Goal: Task Accomplishment & Management: Complete application form

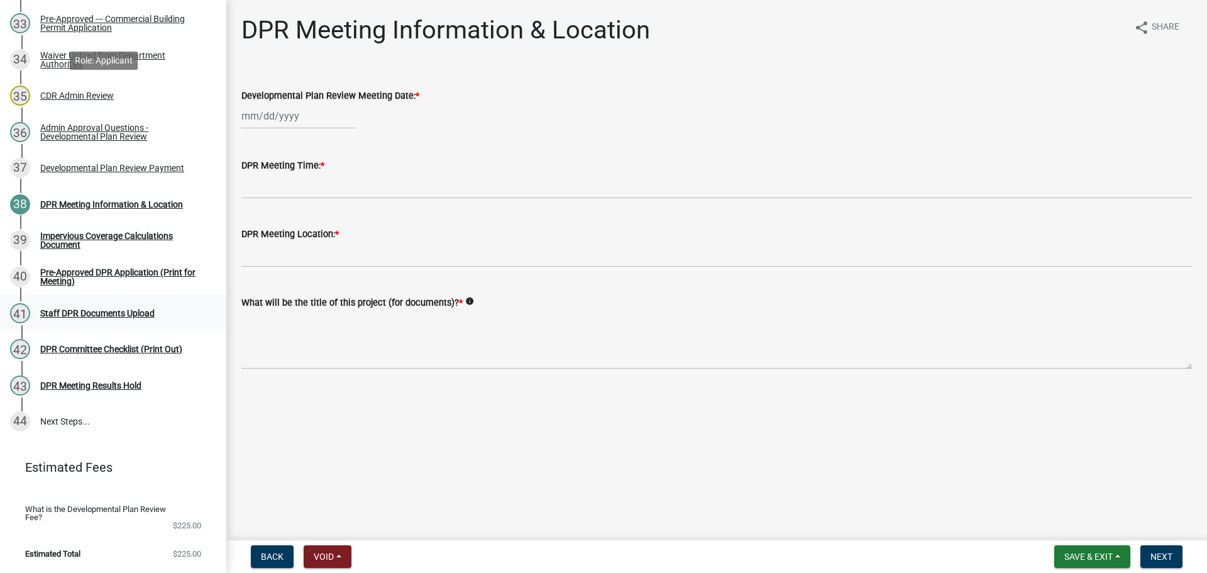
scroll to position [1591, 0]
click at [104, 163] on div "Developmental Plan Review Payment" at bounding box center [112, 167] width 144 height 9
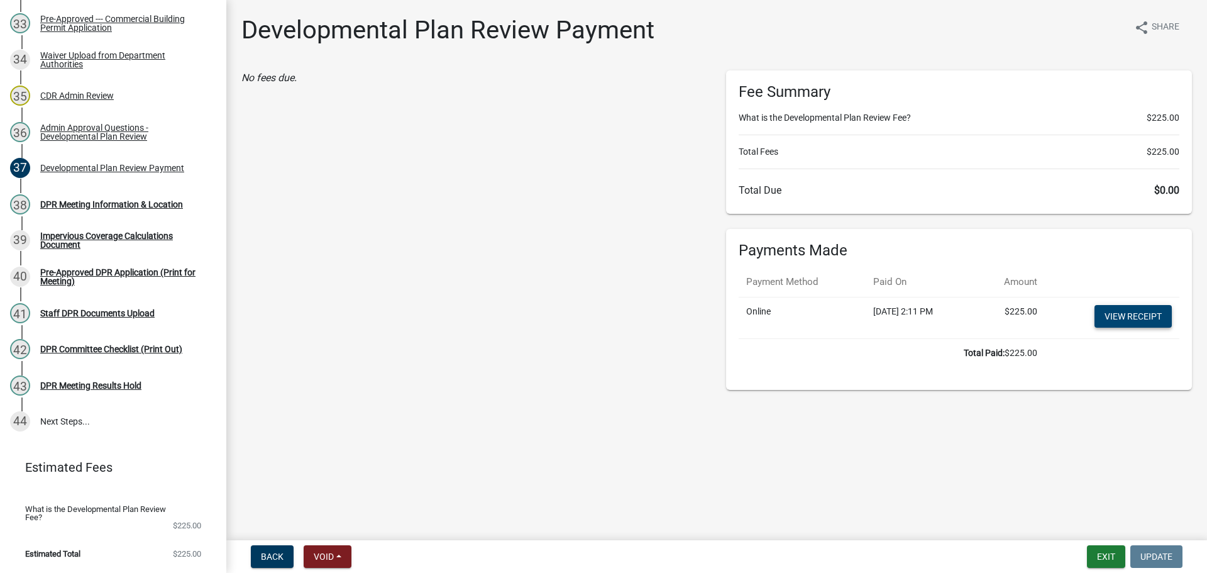
click at [1096, 328] on link "View receipt" at bounding box center [1132, 316] width 77 height 23
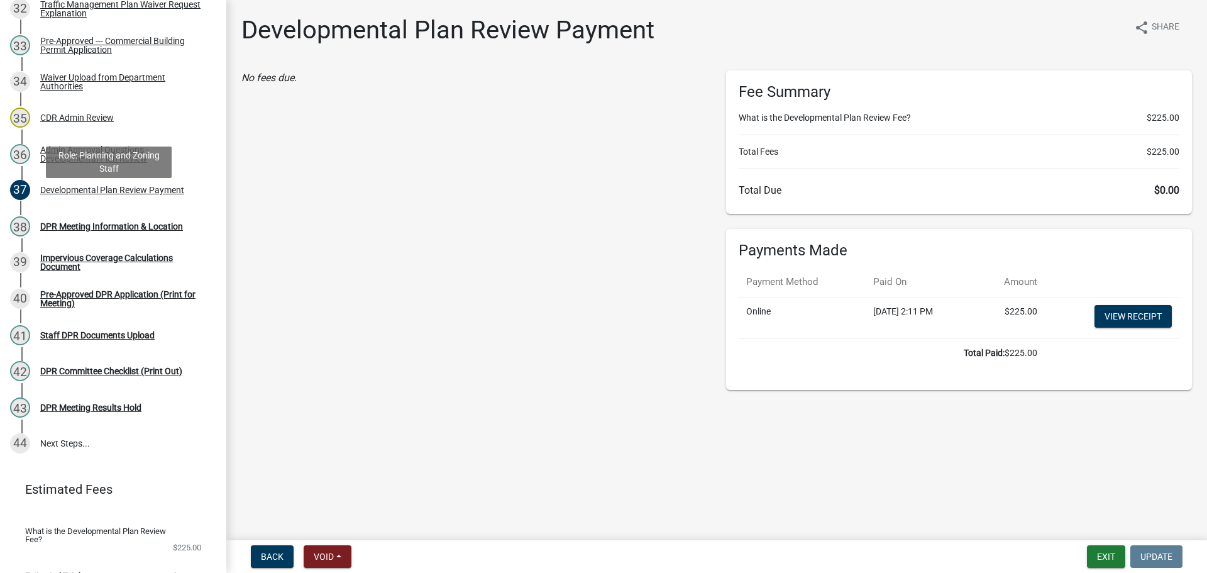
click at [117, 54] on div "Pre-Approved --- Commercial Building Permit Application" at bounding box center [123, 45] width 166 height 18
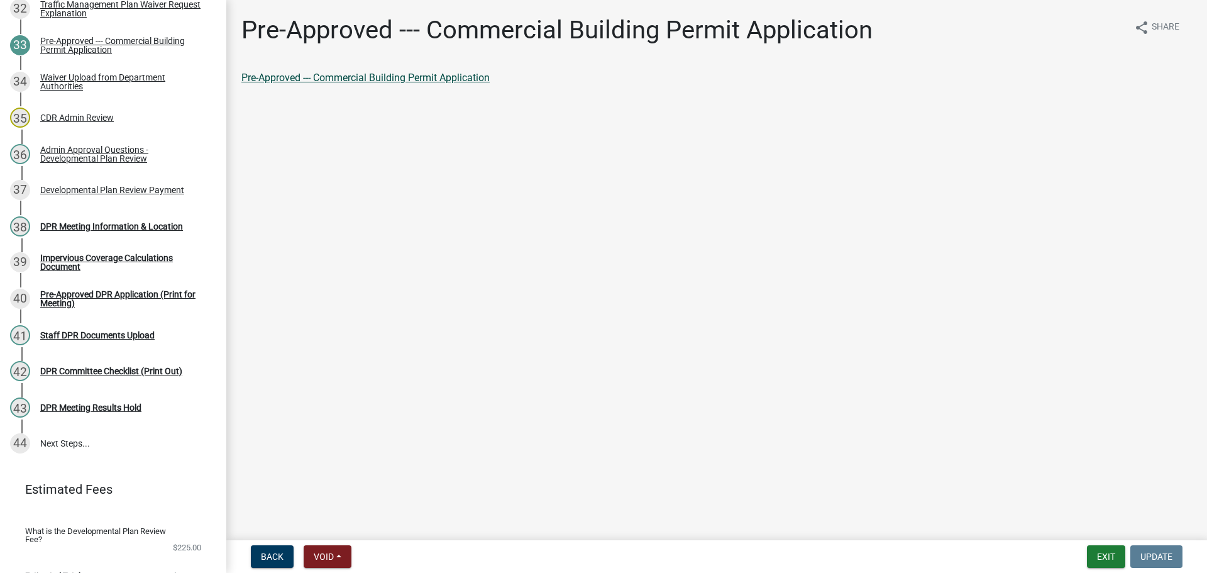
click at [331, 84] on link "Pre-Approved --- Commercial Building Permit Application" at bounding box center [365, 78] width 248 height 12
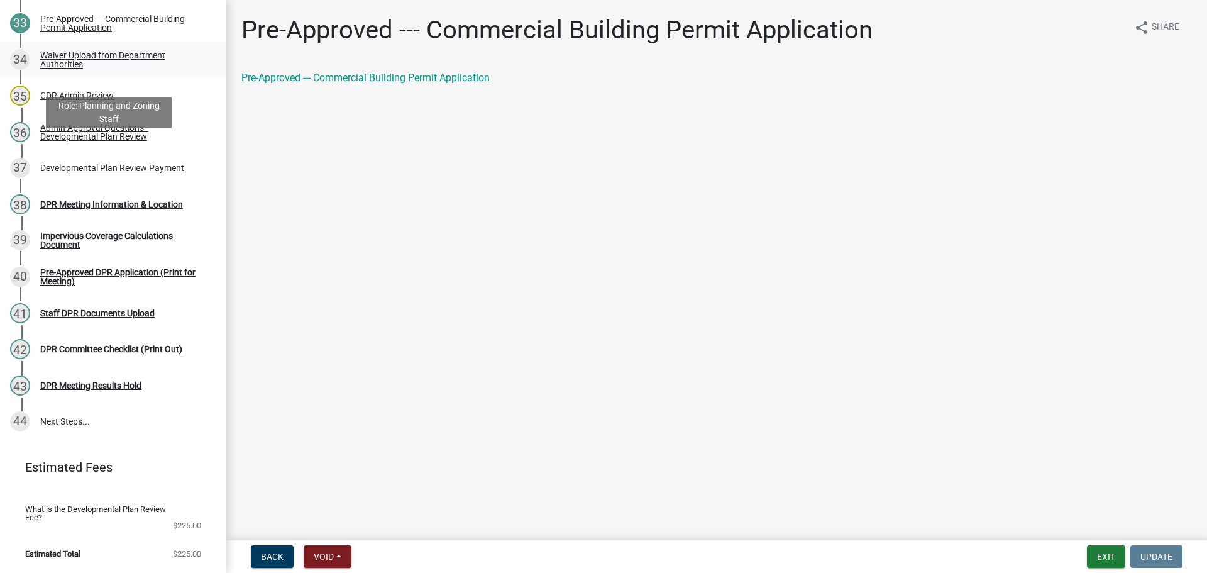
scroll to position [1403, 0]
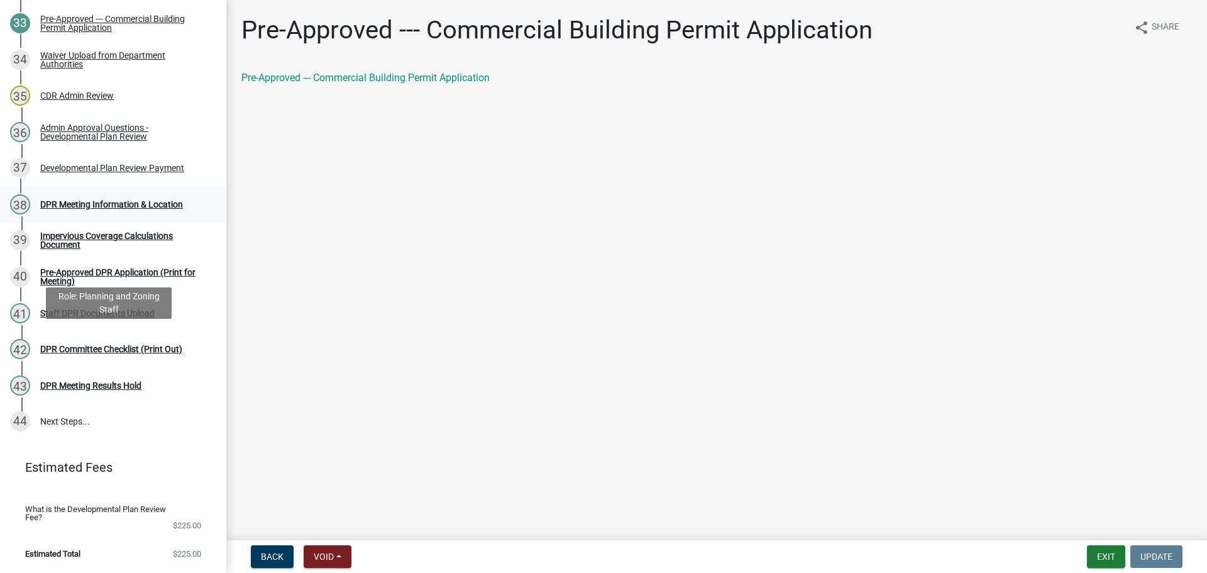
click at [140, 209] on div "DPR Meeting Information & Location" at bounding box center [111, 204] width 143 height 9
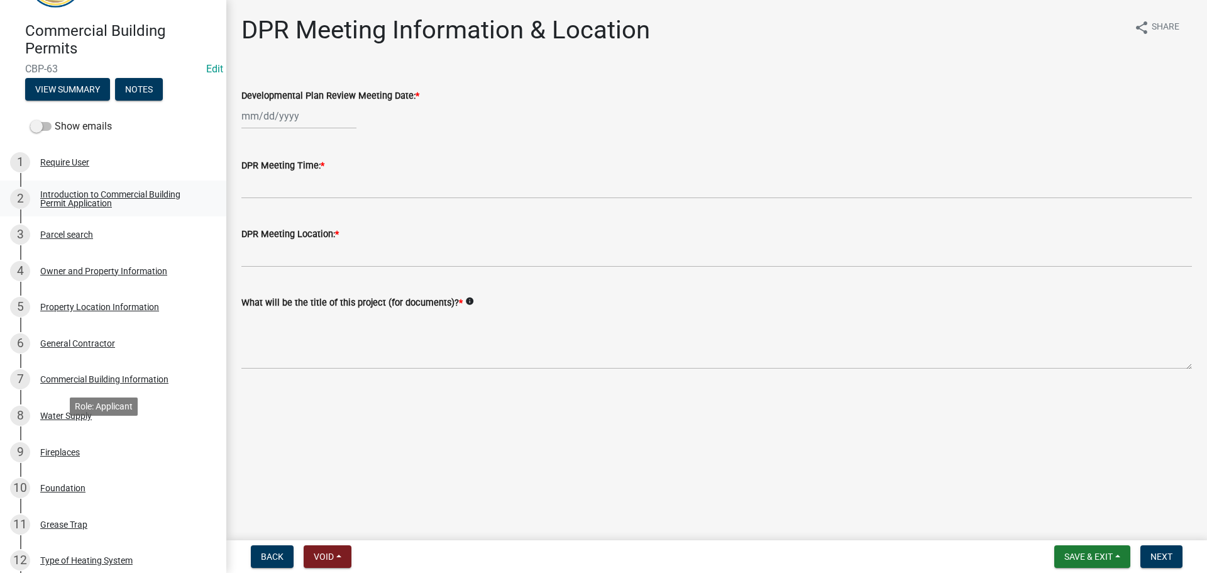
scroll to position [0, 0]
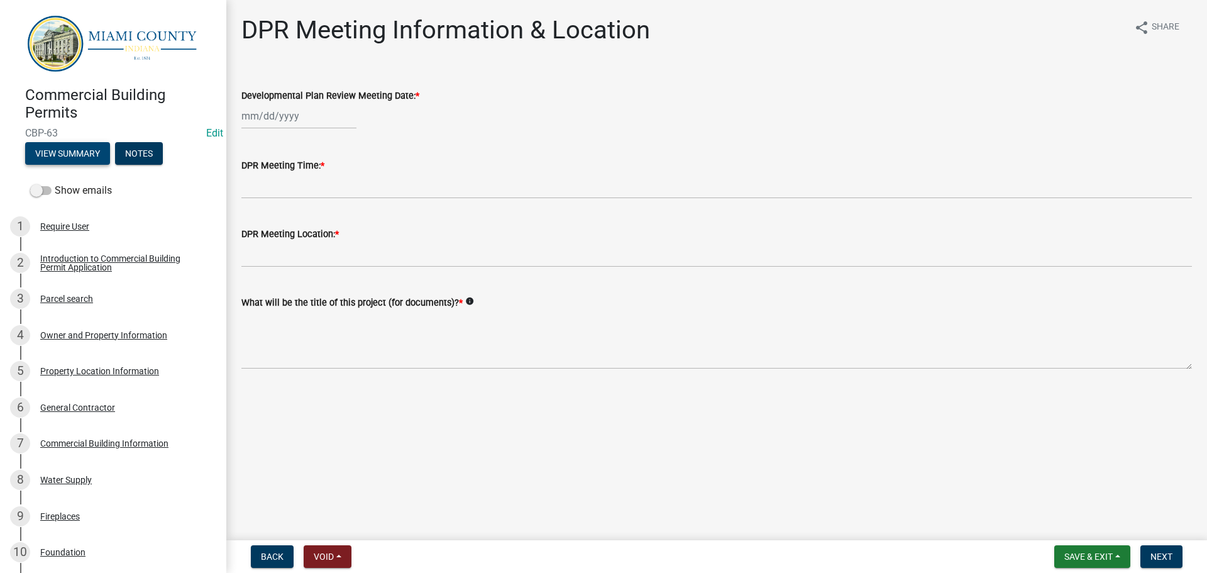
click at [65, 155] on button "View Summary" at bounding box center [67, 153] width 85 height 23
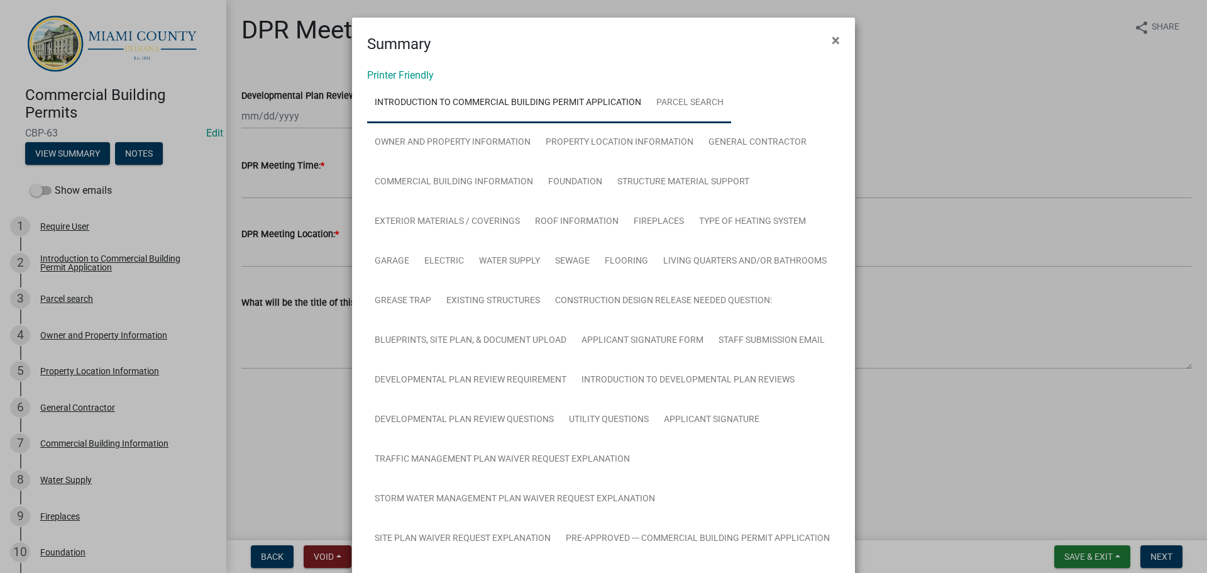
click at [731, 123] on link "Parcel search" at bounding box center [690, 103] width 82 height 40
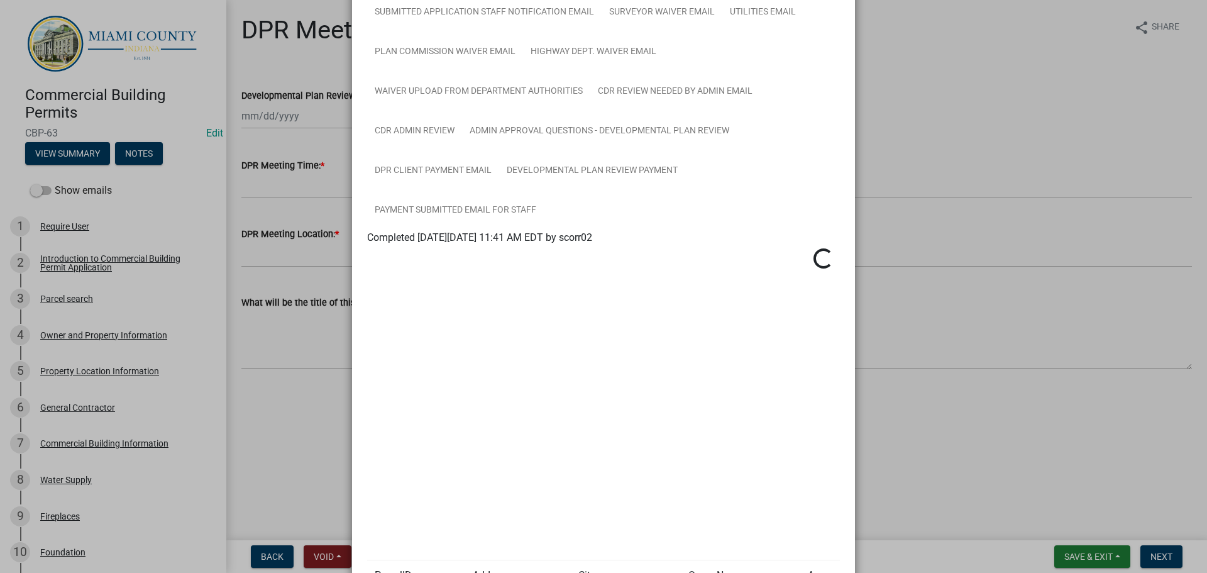
scroll to position [964, 0]
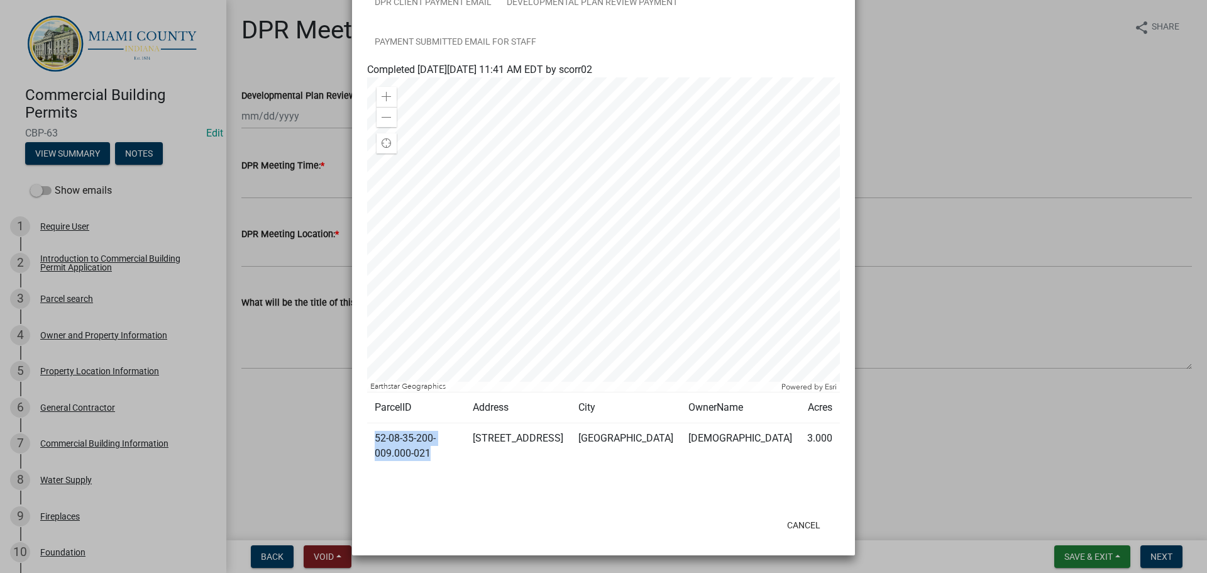
drag, startPoint x: 503, startPoint y: 438, endPoint x: 372, endPoint y: 444, distance: 131.5
click at [372, 444] on td "52-08-35-200-009.000-021" at bounding box center [416, 446] width 98 height 46
copy td "52-08-35-200-009.000-021"
click at [976, 175] on ngb-modal-window "Summary × Printer Friendly Introduction to Commercial Building Permit Applicati…" at bounding box center [603, 286] width 1207 height 573
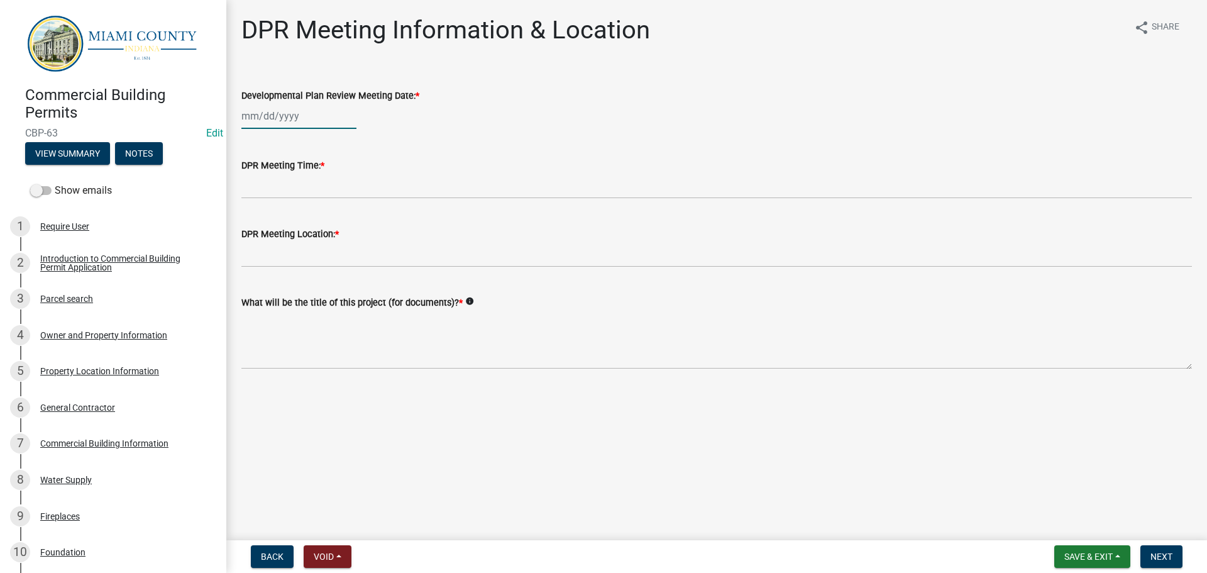
click at [281, 129] on div at bounding box center [298, 116] width 115 height 26
select select "9"
select select "2025"
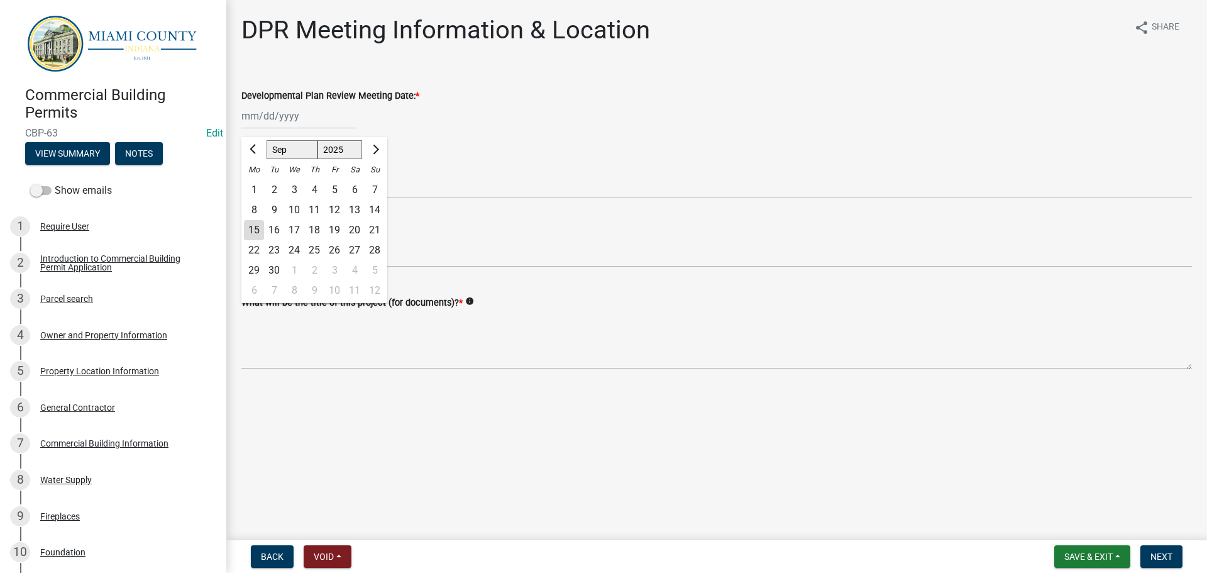
click at [302, 300] on div "8" at bounding box center [294, 290] width 20 height 20
type input "[DATE]"
click at [338, 173] on div "DPR Meeting Time: *" at bounding box center [716, 165] width 951 height 15
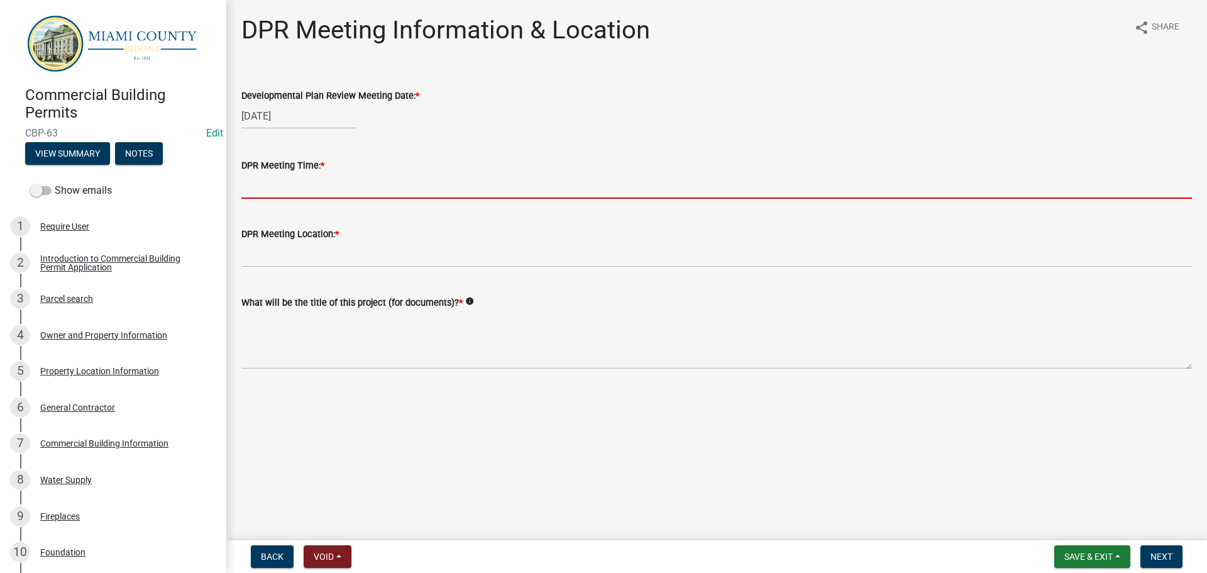
click at [338, 199] on input "DPR Meeting Time: *" at bounding box center [716, 186] width 951 height 26
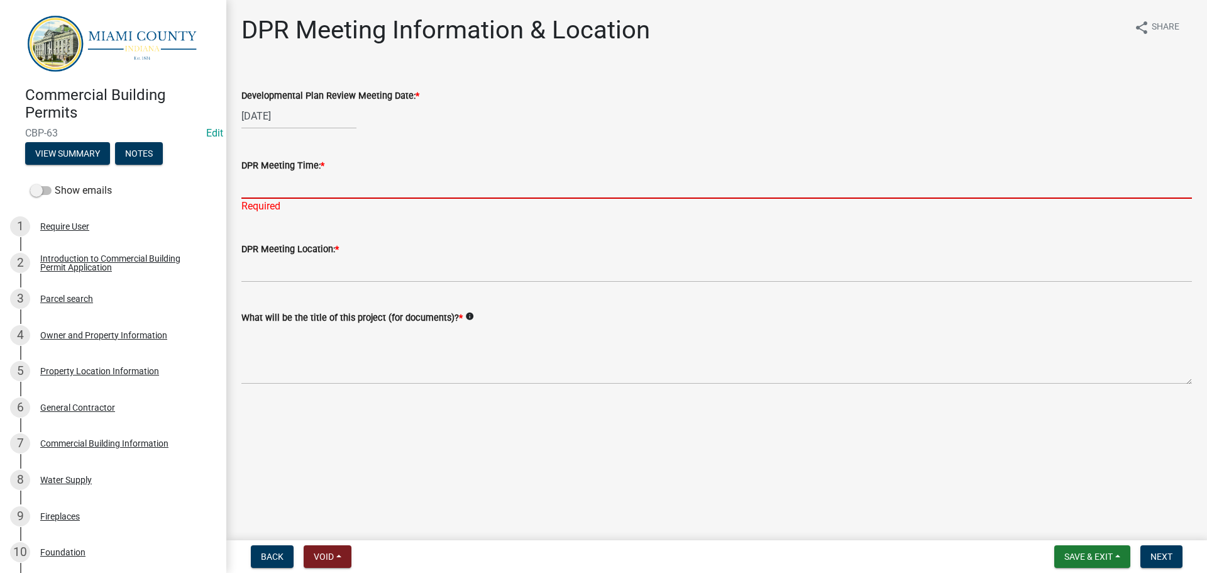
click at [311, 199] on input "DPR Meeting Time: *" at bounding box center [716, 186] width 951 height 26
click at [291, 254] on label "DPR Meeting Location: *" at bounding box center [289, 249] width 97 height 9
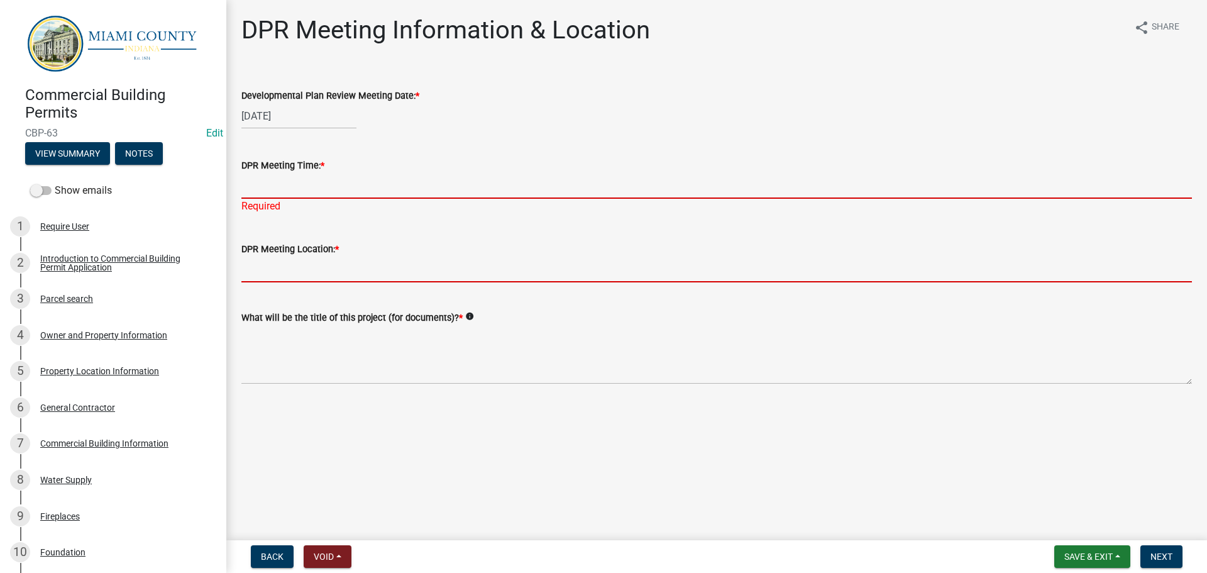
click at [291, 282] on input "DPR Meeting Location: *" at bounding box center [716, 269] width 951 height 26
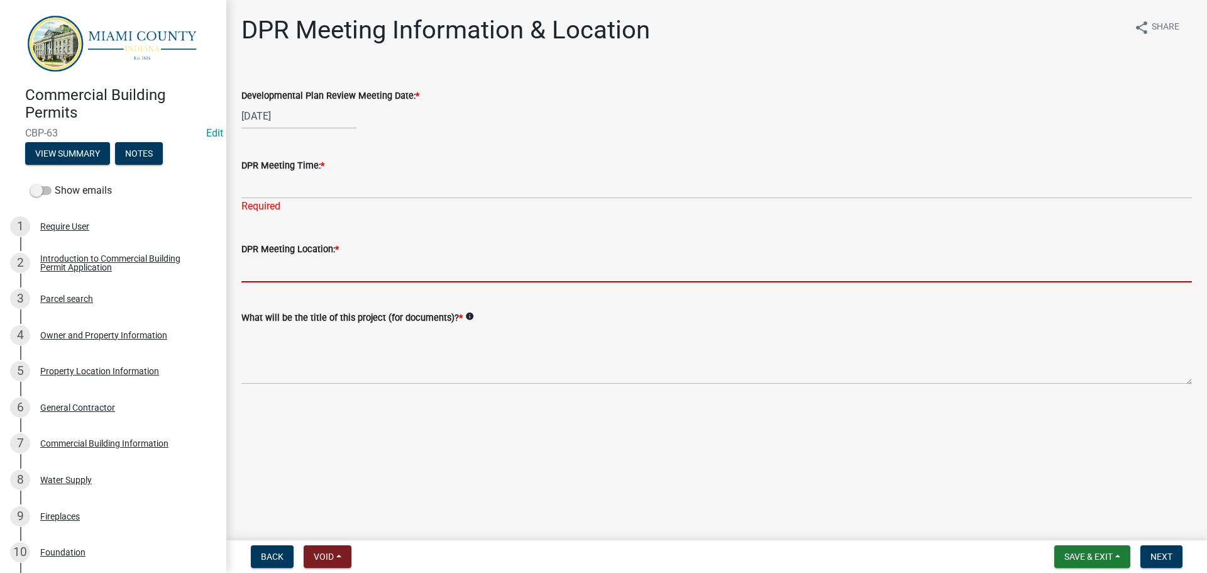
click at [291, 282] on input "DPR Meeting Location: *" at bounding box center [716, 269] width 951 height 26
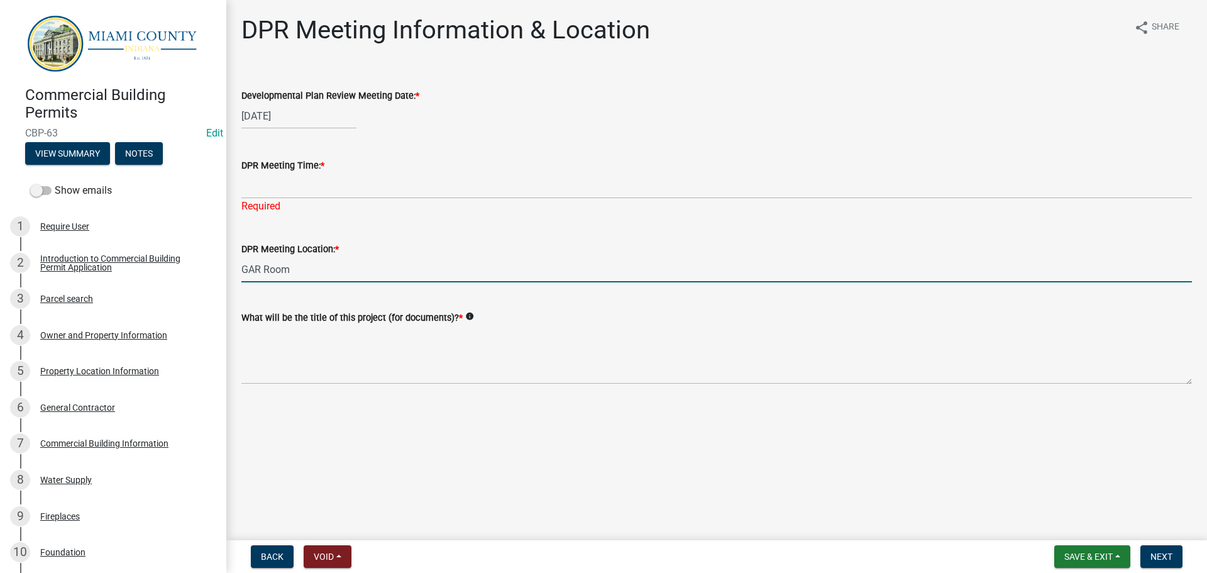
type input "GAR Room"
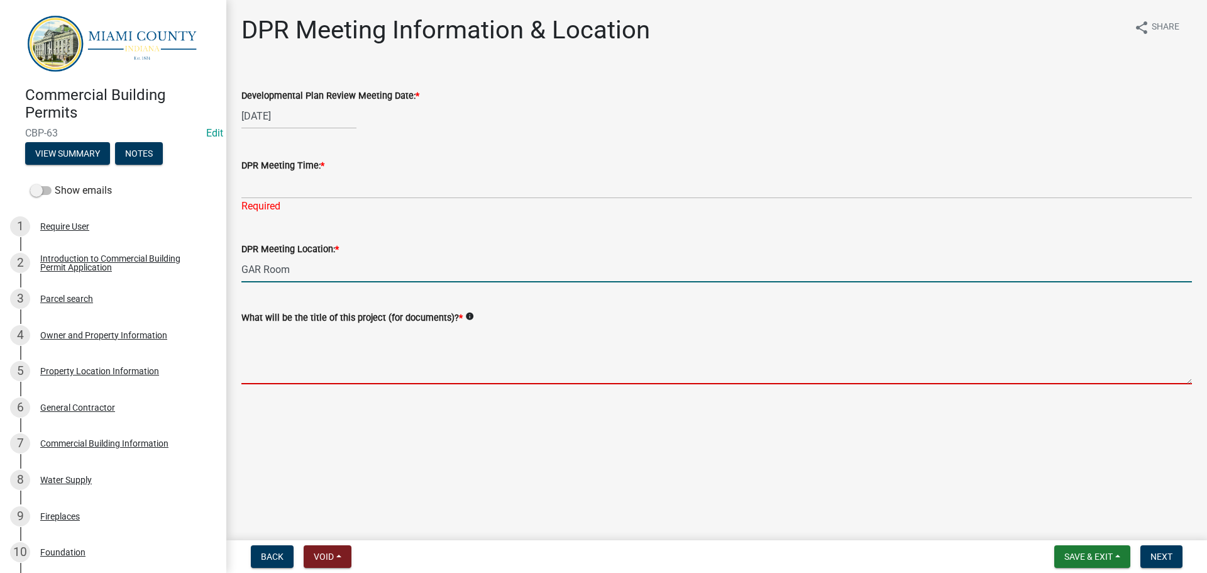
click at [400, 383] on textarea "What will be the title of this project (for documents)? *" at bounding box center [716, 354] width 951 height 59
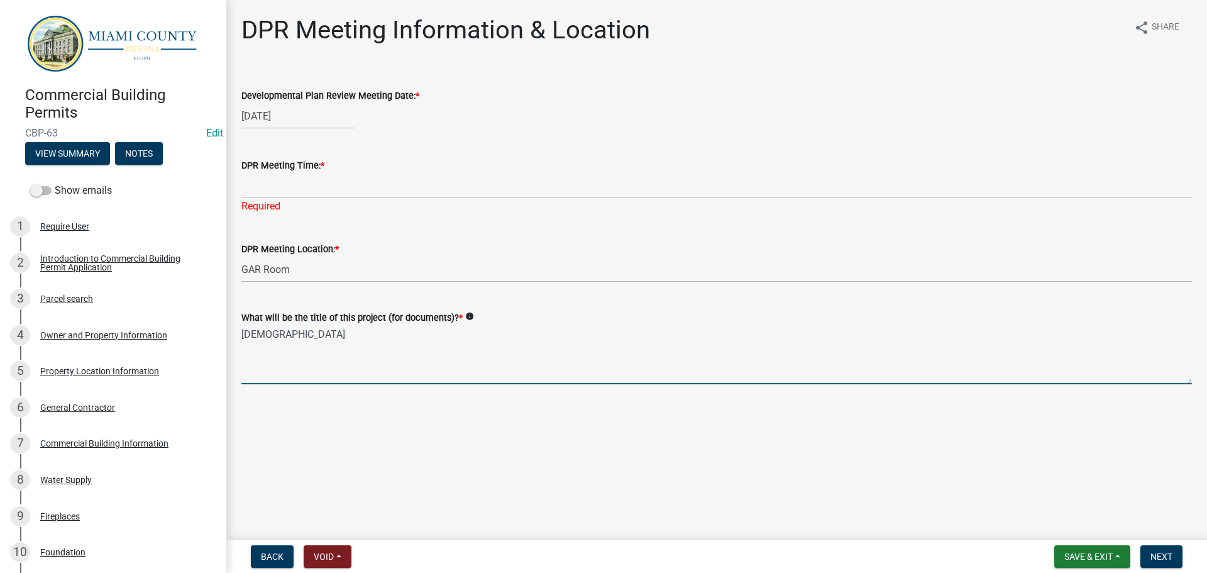
type textarea "[DEMOGRAPHIC_DATA]"
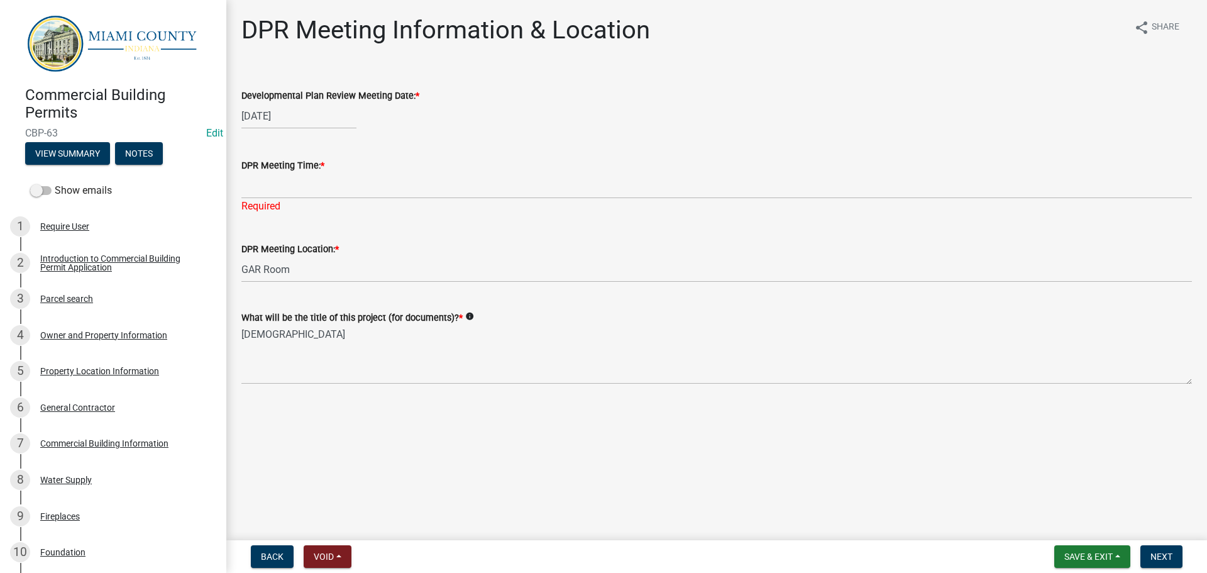
click at [290, 173] on div "DPR Meeting Time: *" at bounding box center [716, 165] width 951 height 15
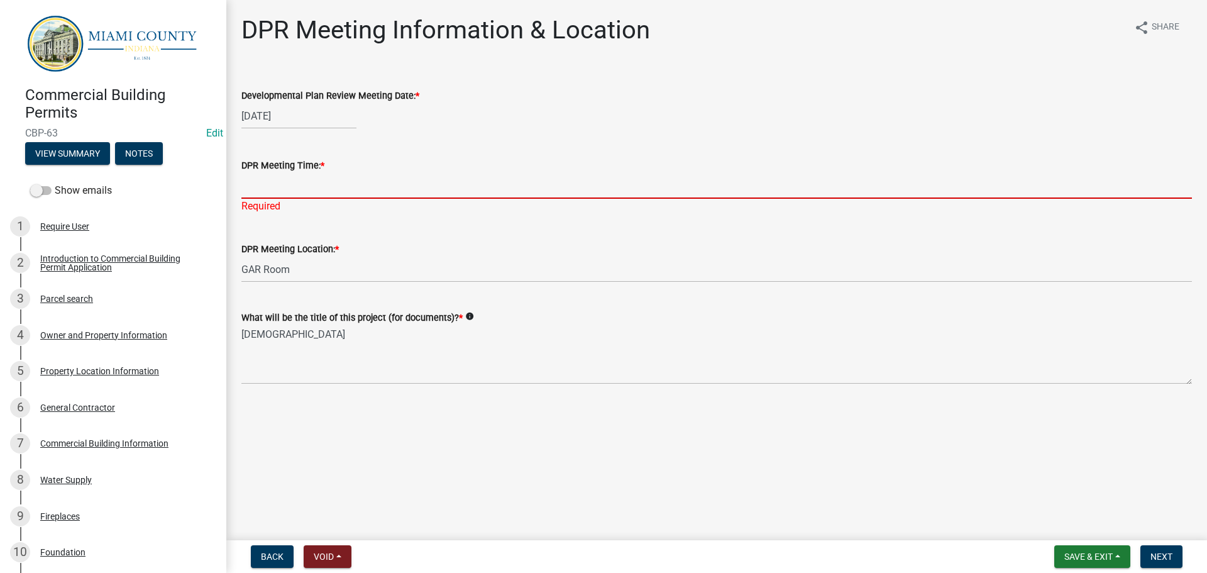
click at [294, 199] on input "DPR Meeting Time: *" at bounding box center [716, 186] width 951 height 26
click at [296, 195] on input "DPR Meeting Time: *" at bounding box center [716, 186] width 951 height 26
click at [300, 199] on input "DPR Meeting Time: *" at bounding box center [716, 186] width 951 height 26
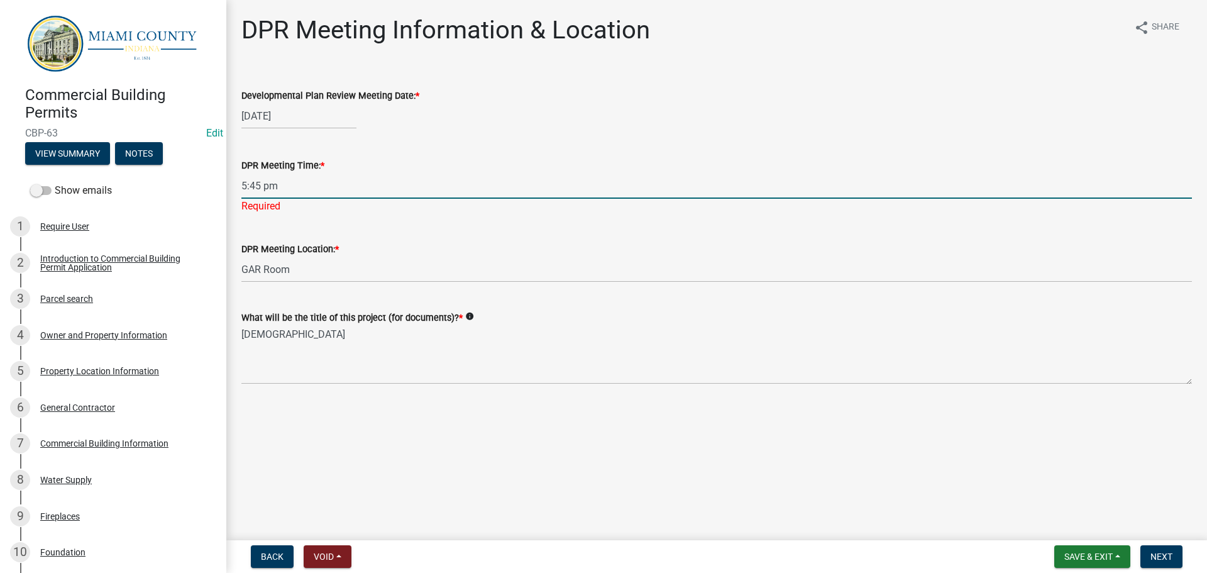
type input "5:45 pm"
click at [685, 498] on main "DPR Meeting Information & Location share Share Developmental Plan Review Meetin…" at bounding box center [716, 267] width 981 height 535
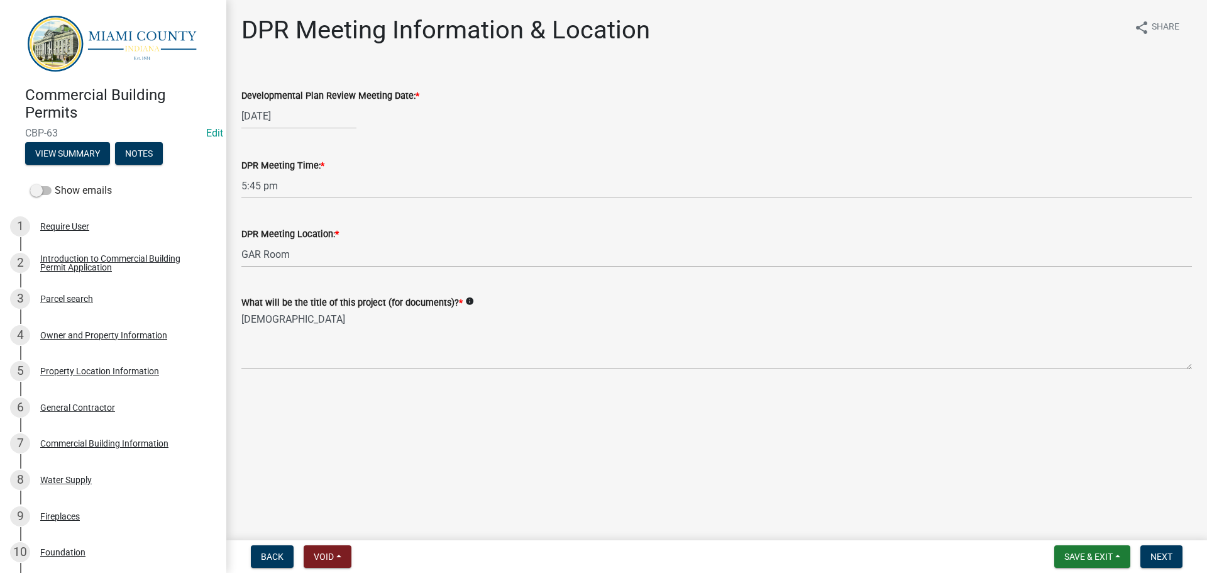
click at [1151, 540] on nav "Back Void Withdraw Lock Expire Void Save & Exit Save Save & Exit Next" at bounding box center [716, 556] width 981 height 33
click at [1150, 551] on span "Next" at bounding box center [1161, 556] width 22 height 10
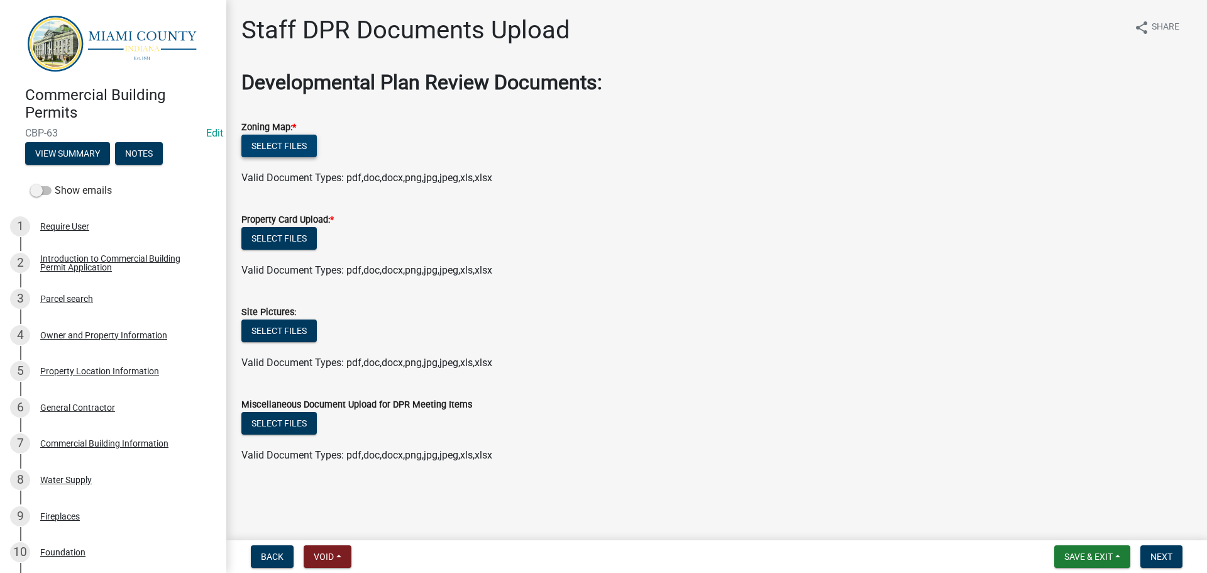
click at [311, 157] on button "Select files" at bounding box center [278, 146] width 75 height 23
click at [278, 157] on button "Select files" at bounding box center [278, 146] width 75 height 23
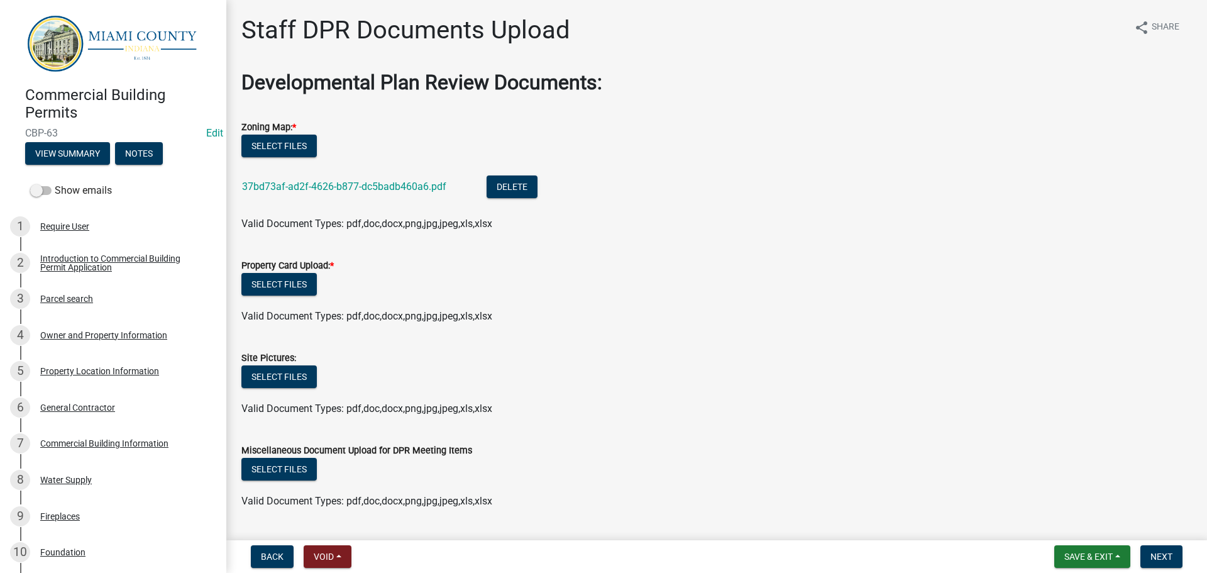
click at [298, 270] on label "Property Card Upload: *" at bounding box center [287, 266] width 92 height 9
click at [538, 198] on button "Delete" at bounding box center [512, 186] width 51 height 23
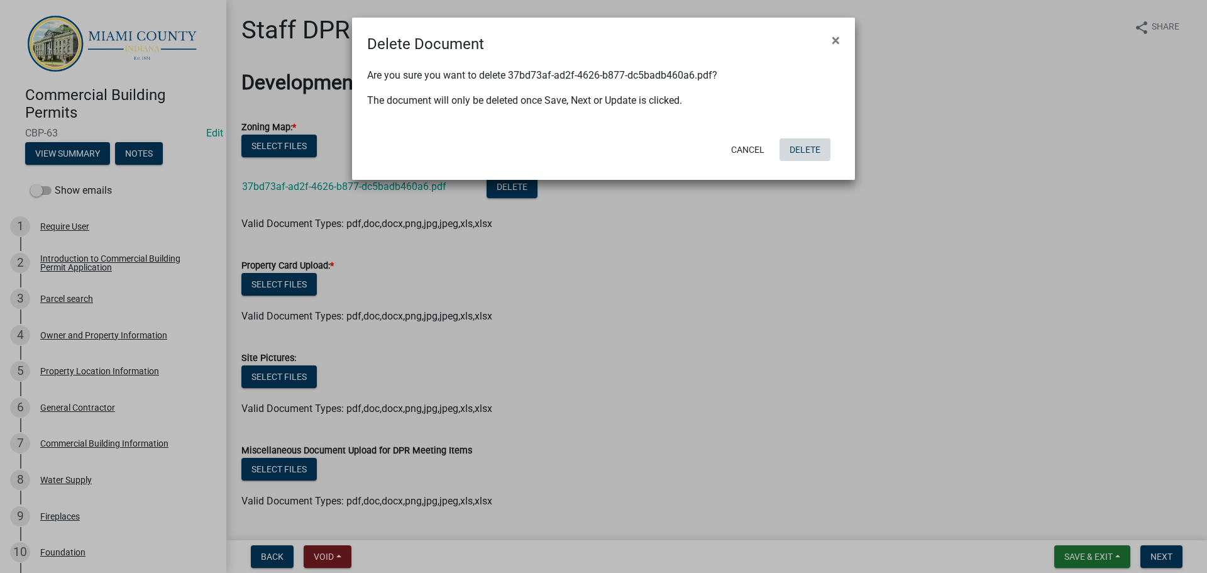
click at [791, 161] on button "Delete" at bounding box center [805, 149] width 51 height 23
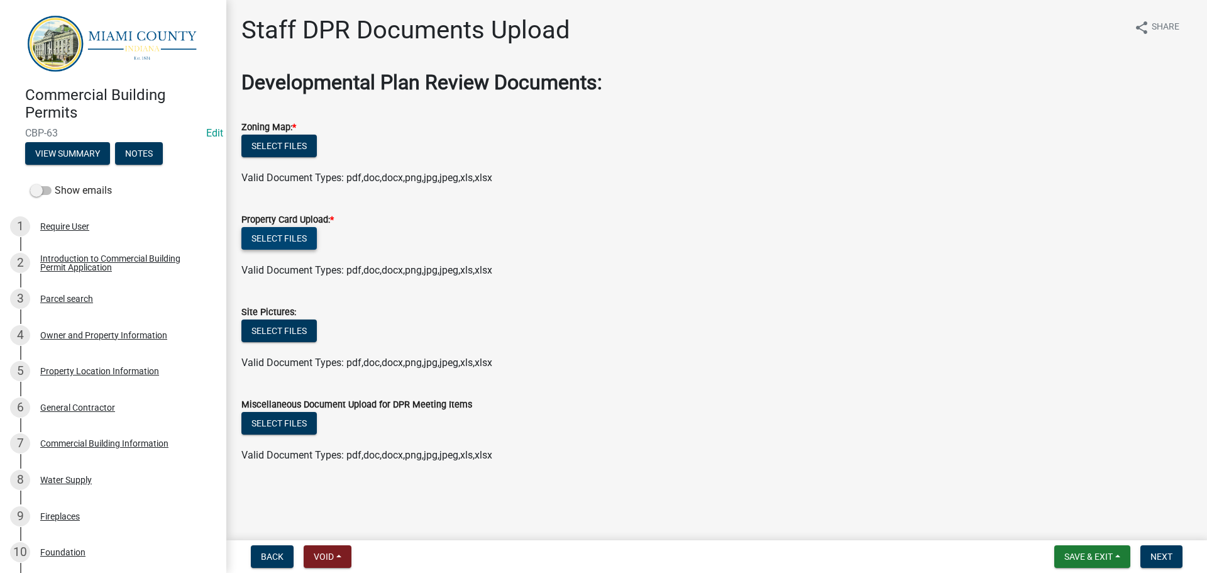
click at [273, 250] on button "Select files" at bounding box center [278, 238] width 75 height 23
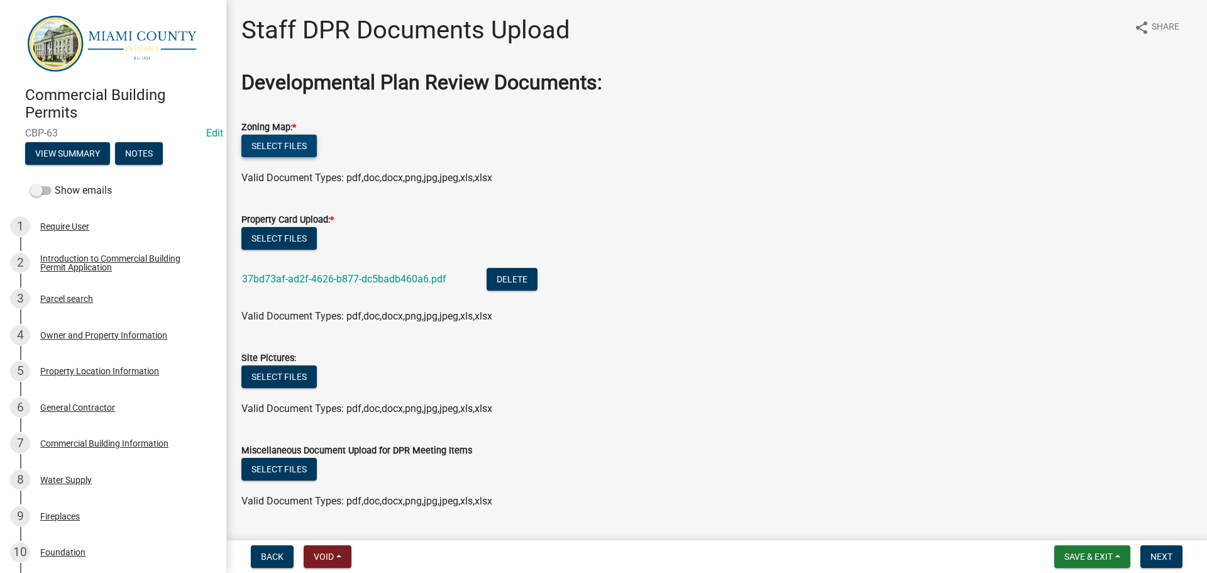
click at [280, 157] on button "Select files" at bounding box center [278, 146] width 75 height 23
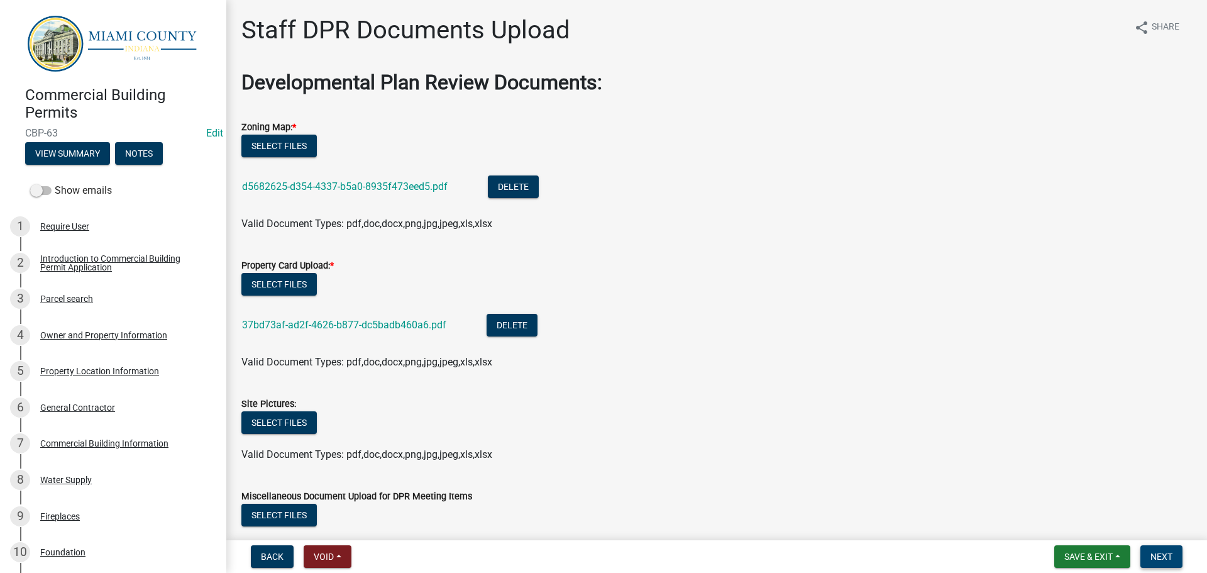
click at [1164, 551] on span "Next" at bounding box center [1161, 556] width 22 height 10
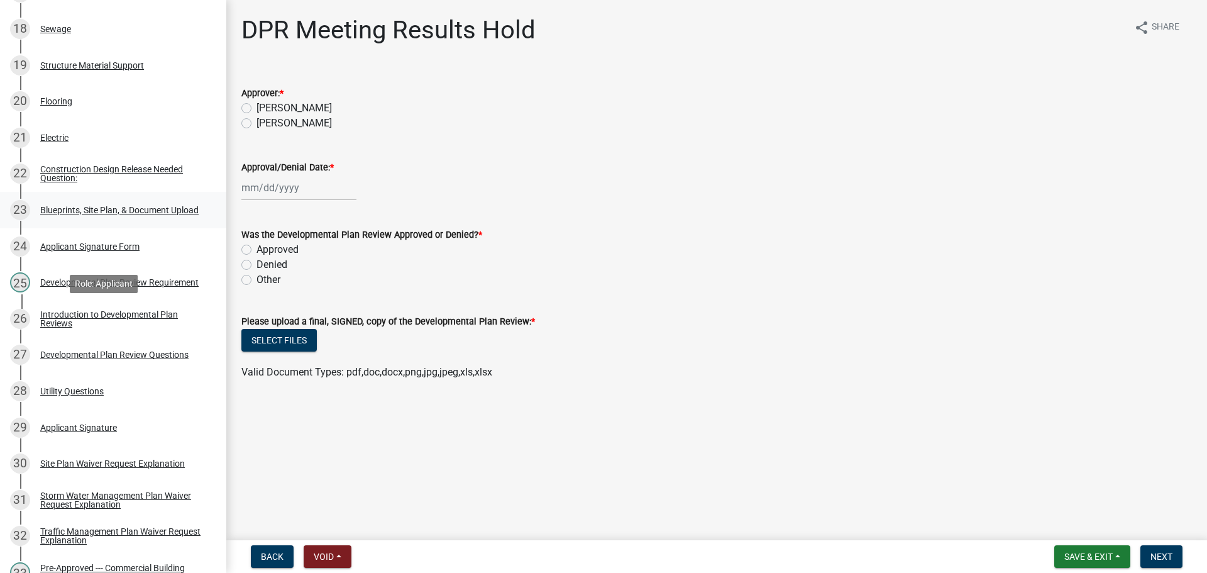
scroll to position [817, 0]
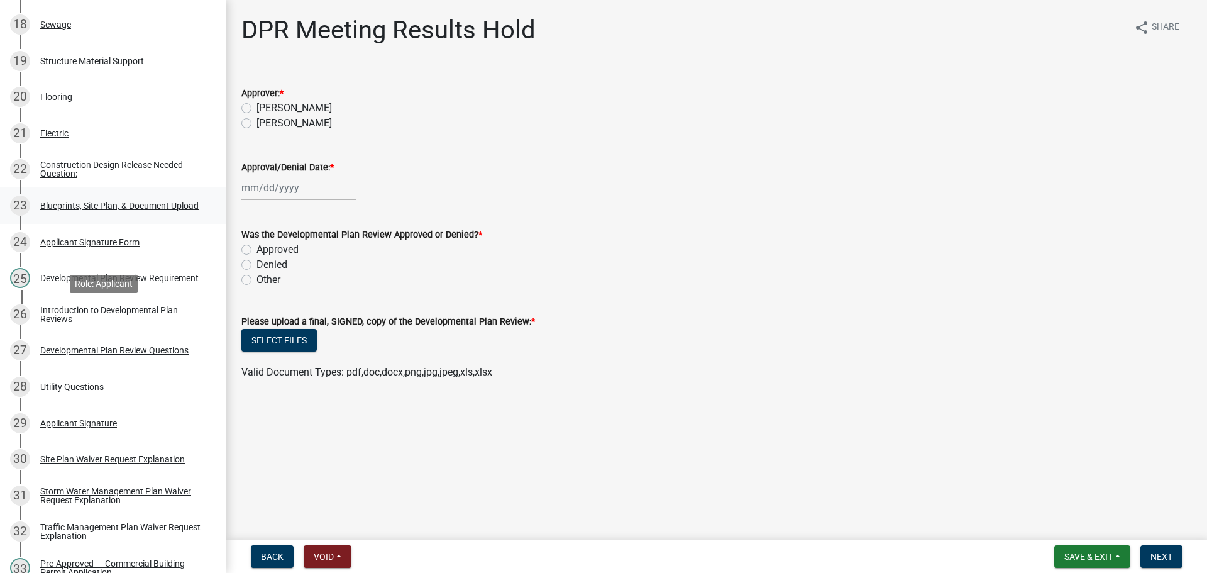
click at [125, 210] on div "Blueprints, Site Plan, & Document Upload" at bounding box center [119, 205] width 158 height 9
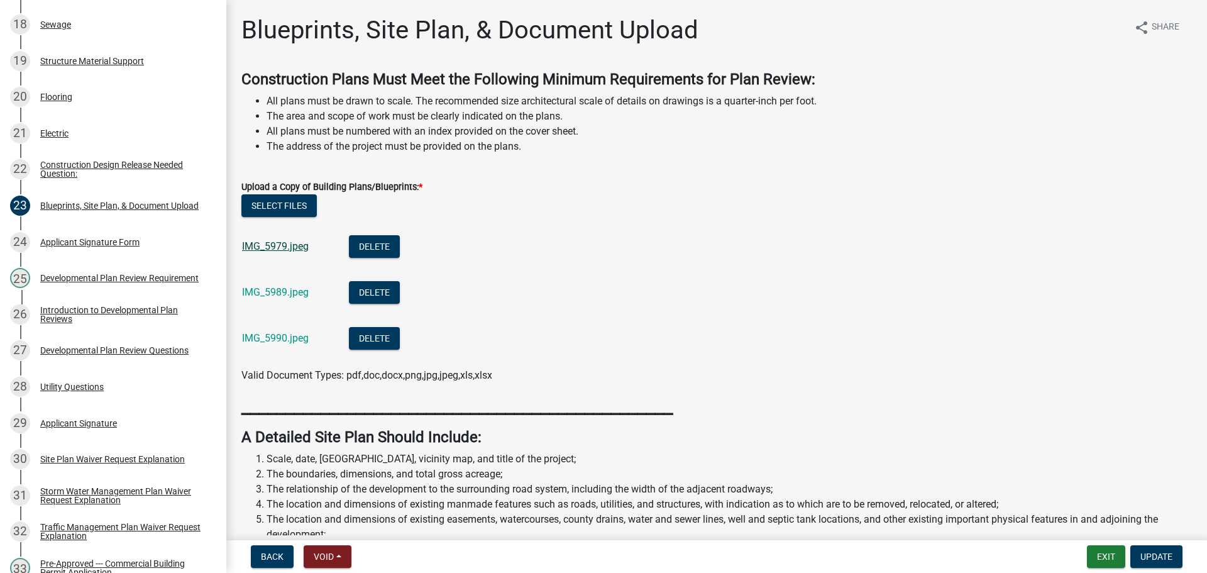
click at [296, 252] on link "IMG_5979.jpeg" at bounding box center [275, 246] width 67 height 12
click at [298, 298] on link "IMG_5989.jpeg" at bounding box center [275, 292] width 67 height 12
click at [285, 344] on link "IMG_5990.jpeg" at bounding box center [275, 338] width 67 height 12
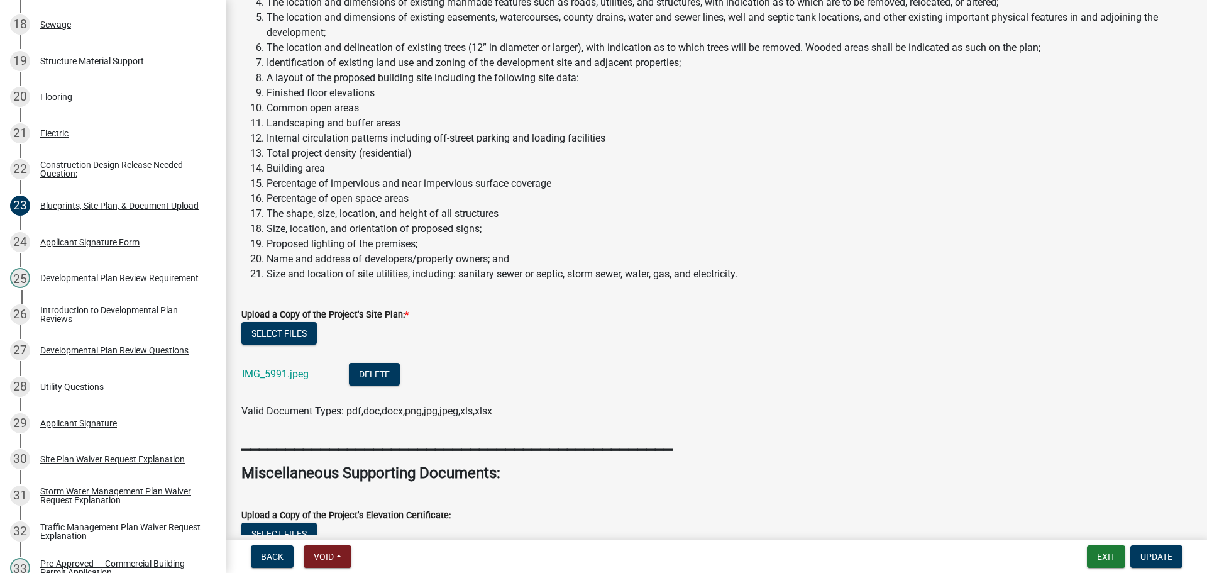
scroll to position [653, 0]
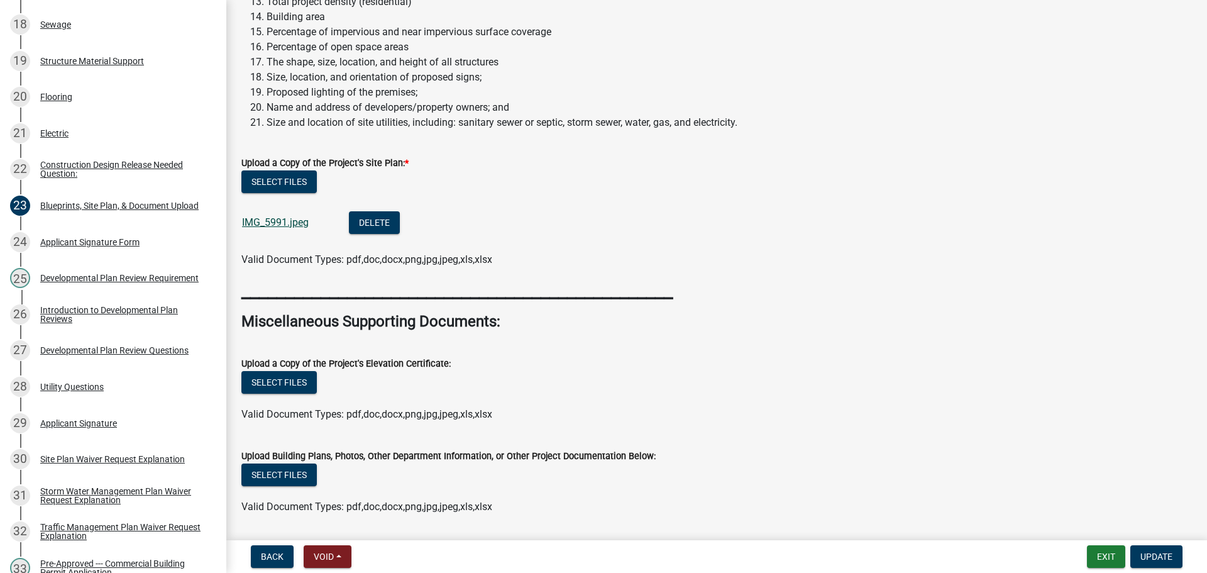
click at [304, 228] on link "IMG_5991.jpeg" at bounding box center [275, 222] width 67 height 12
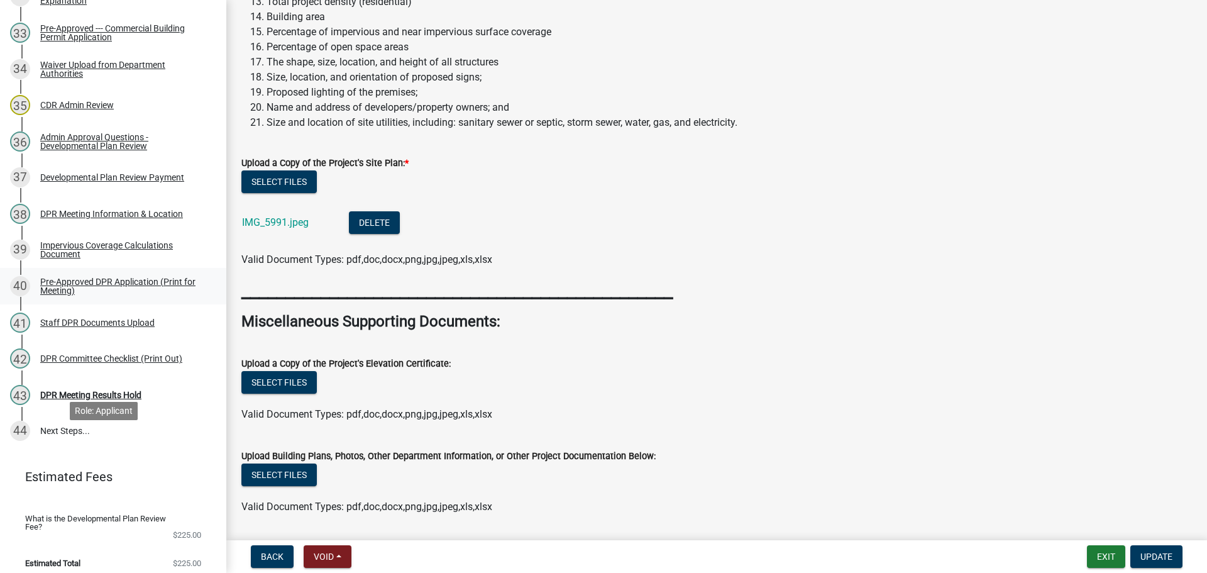
scroll to position [1383, 0]
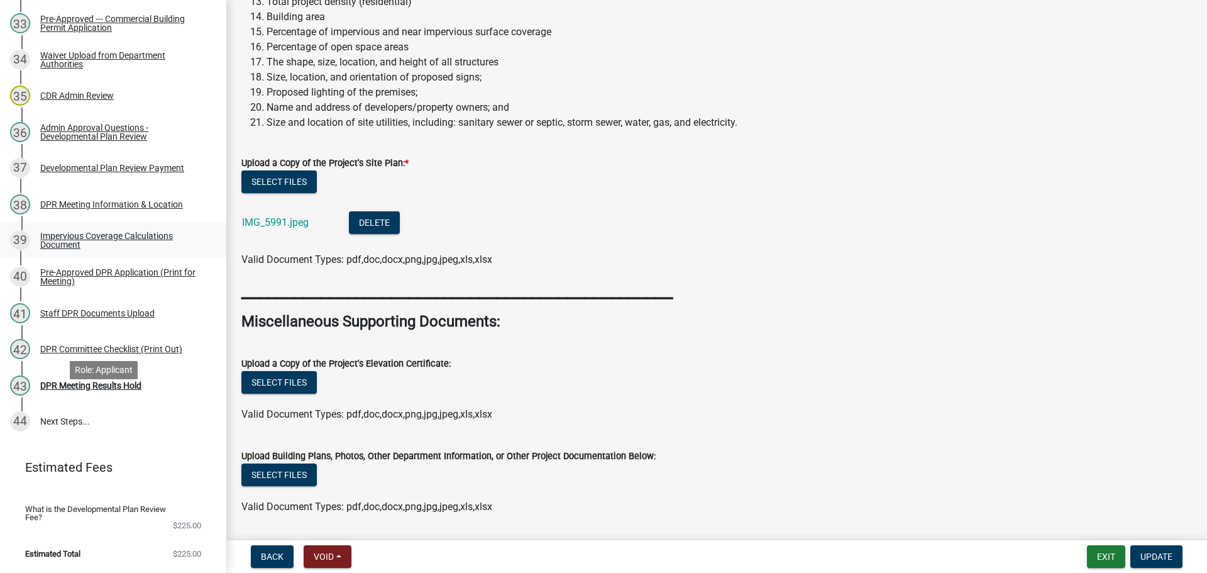
click at [118, 249] on div "Impervious Coverage Calculations Document" at bounding box center [123, 240] width 166 height 18
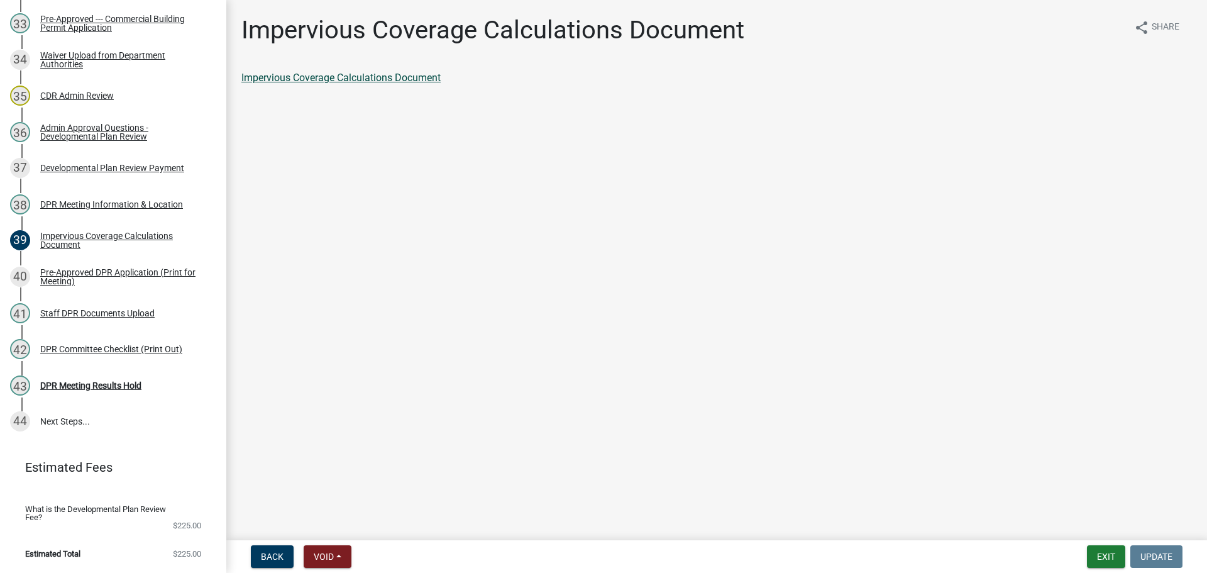
click at [376, 84] on link "Impervious Coverage Calculations Document" at bounding box center [340, 78] width 199 height 12
click at [123, 285] on div "Pre-Approved DPR Application (Print for Meeting)" at bounding box center [123, 277] width 166 height 18
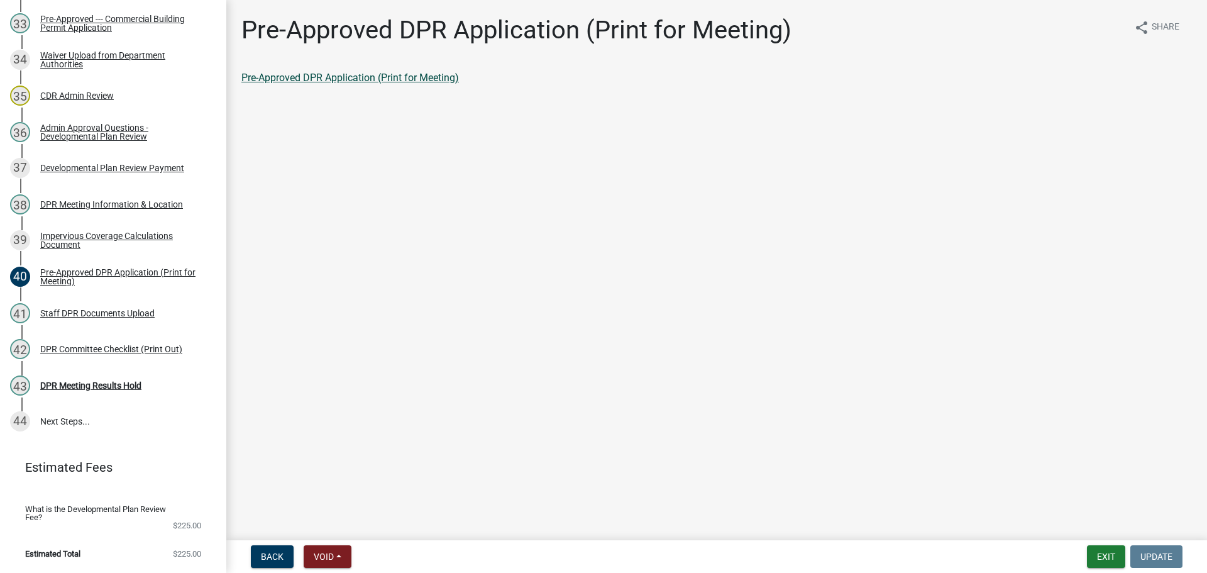
click at [320, 82] on link "Pre-Approved DPR Application (Print for Meeting)" at bounding box center [350, 78] width 218 height 12
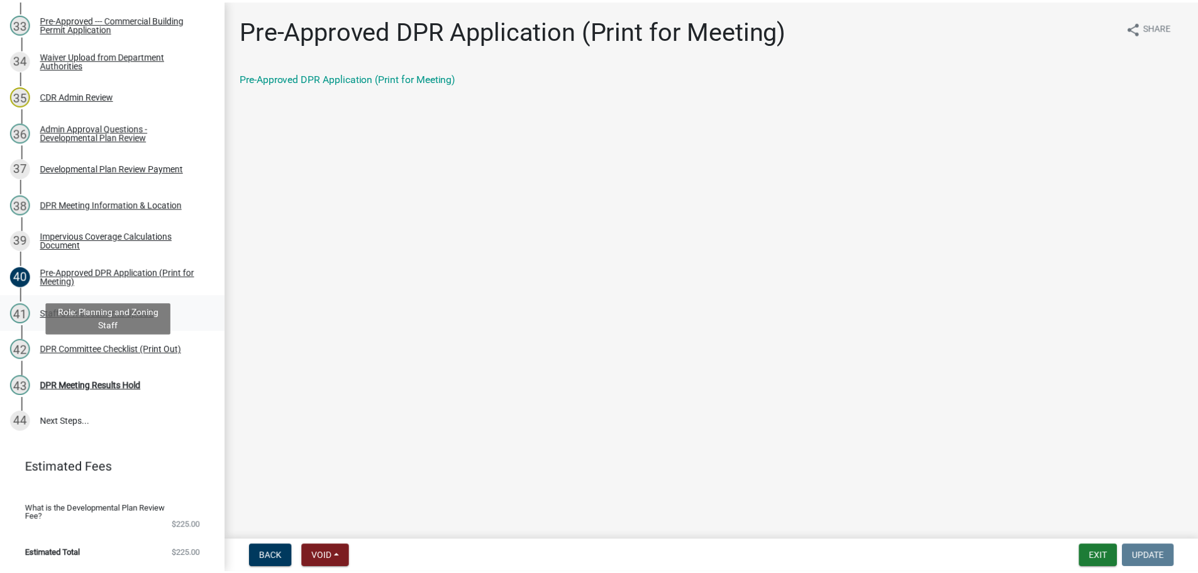
scroll to position [1509, 0]
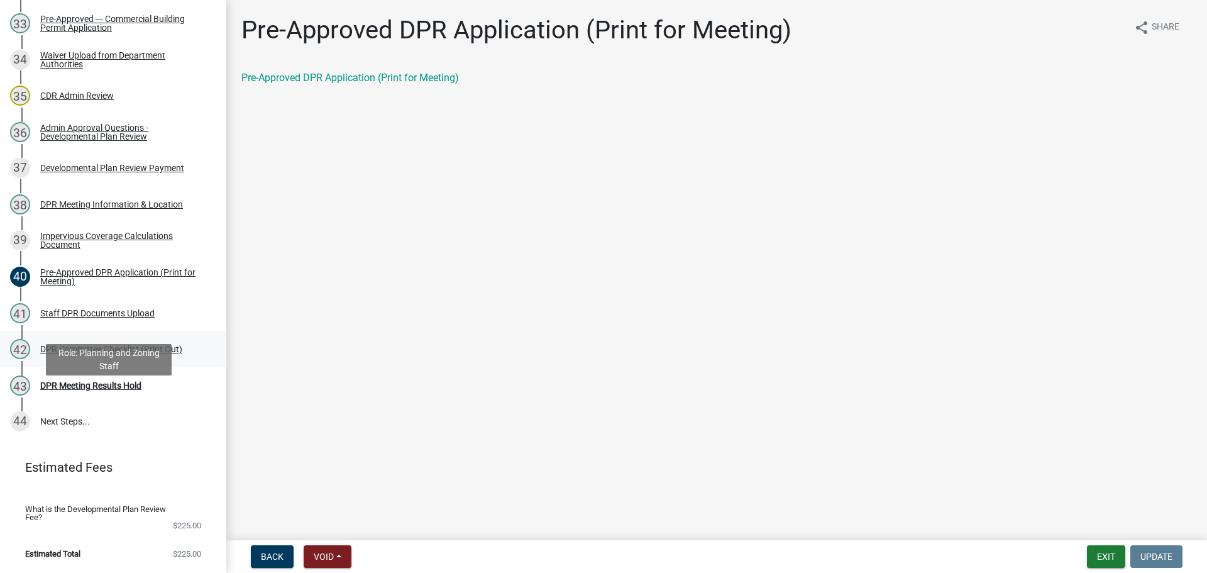
click at [137, 367] on link "42 DPR Committee Checklist (Print Out)" at bounding box center [113, 349] width 226 height 36
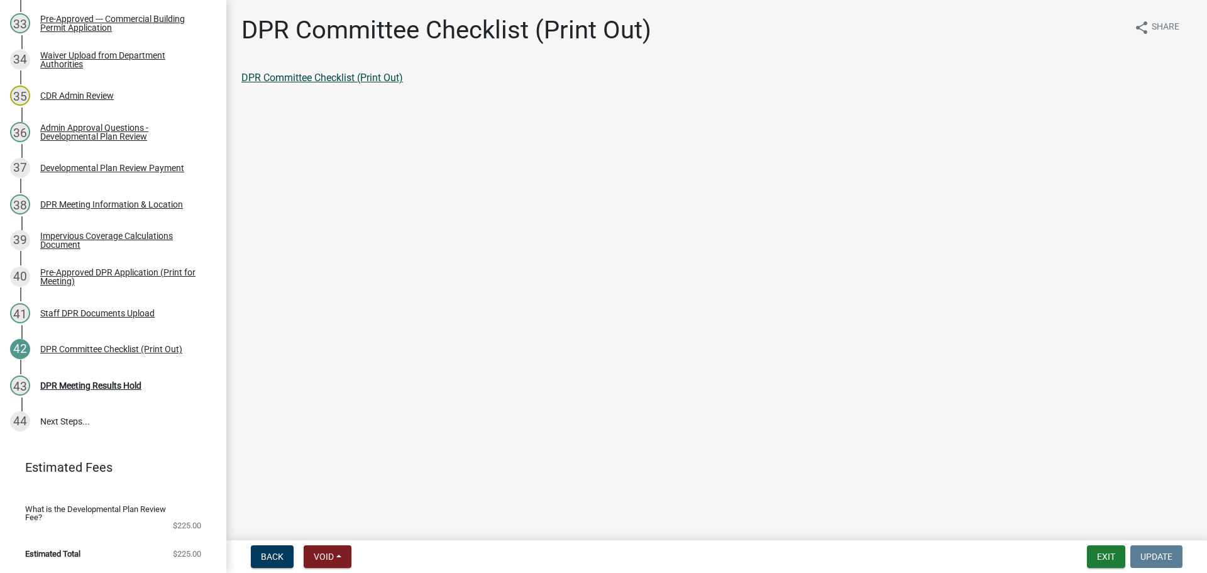
click at [360, 84] on link "DPR Committee Checklist (Print Out)" at bounding box center [322, 78] width 162 height 12
click at [126, 390] on div "DPR Meeting Results Hold" at bounding box center [90, 385] width 101 height 9
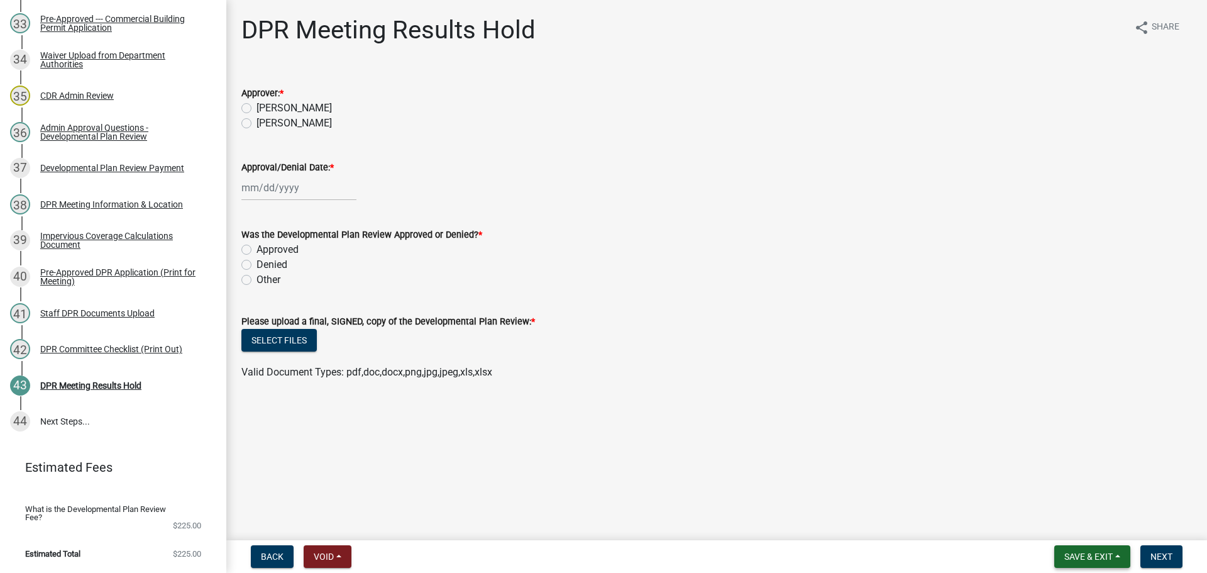
click at [1102, 561] on button "Save & Exit" at bounding box center [1092, 556] width 76 height 23
click at [1063, 524] on button "Save & Exit" at bounding box center [1080, 520] width 101 height 30
